Goal: Transaction & Acquisition: Purchase product/service

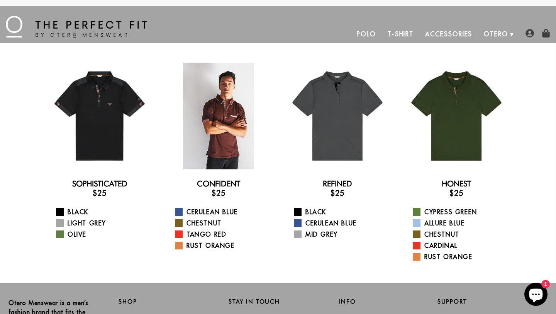
click at [236, 134] on div at bounding box center [218, 116] width 107 height 107
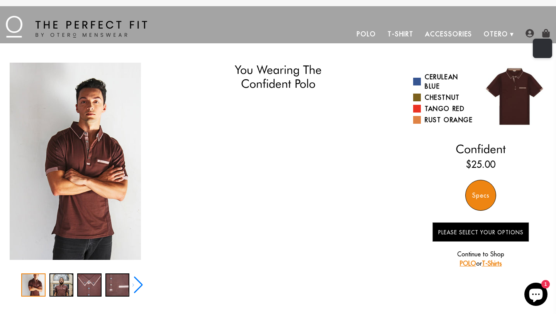
select select "57-58"
select select "L"
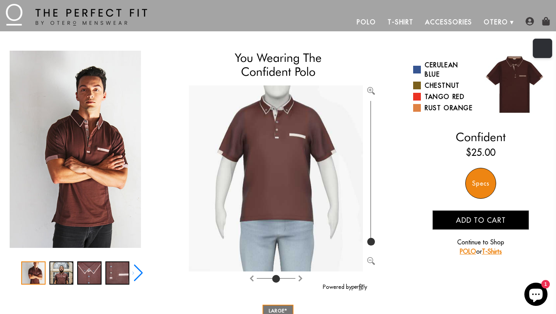
scroll to position [13, 0]
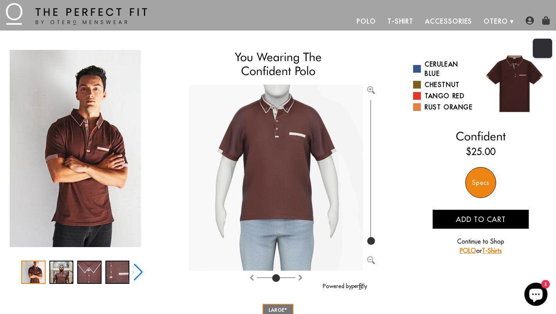
click at [455, 220] on button "Add to cart" at bounding box center [481, 218] width 97 height 19
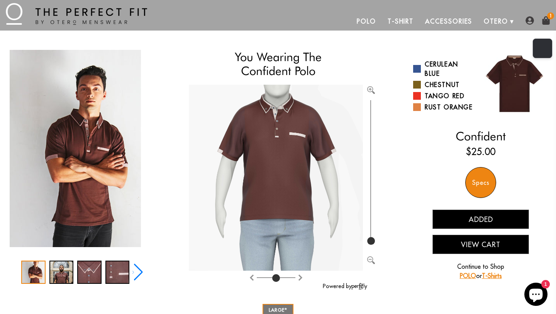
click at [460, 245] on button "View Cart" at bounding box center [481, 244] width 97 height 19
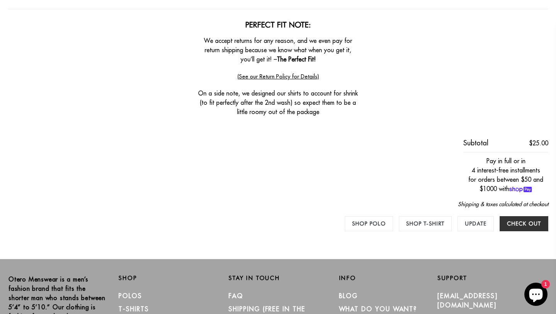
scroll to position [213, 0]
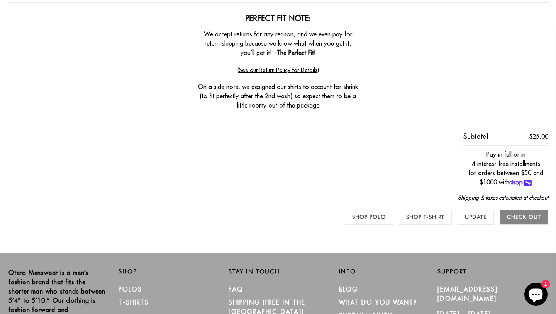
click at [528, 214] on input "Check out" at bounding box center [524, 216] width 49 height 15
